Goal: Information Seeking & Learning: Learn about a topic

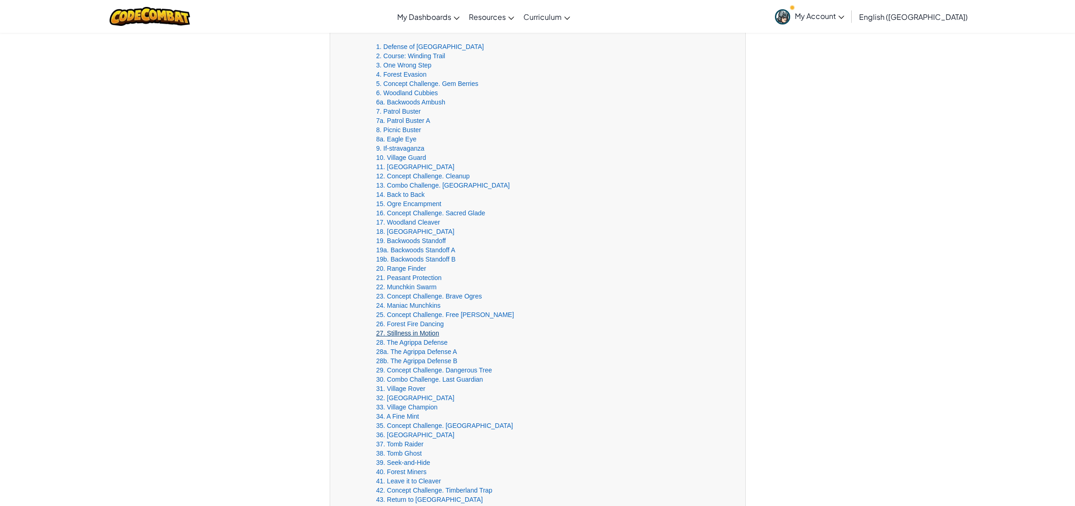
scroll to position [441, 0]
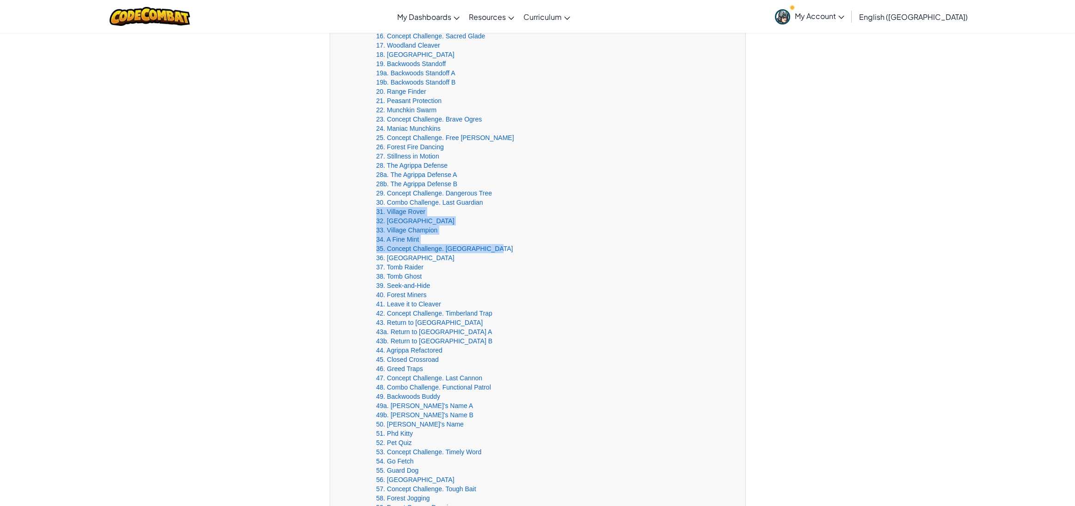
drag, startPoint x: 369, startPoint y: 214, endPoint x: 547, endPoint y: 250, distance: 181.2
copy div "31. Village Rover 32. Village Warder 33. Village Champion 34. A Fine Mint 35. C…"
